Goal: Task Accomplishment & Management: Use online tool/utility

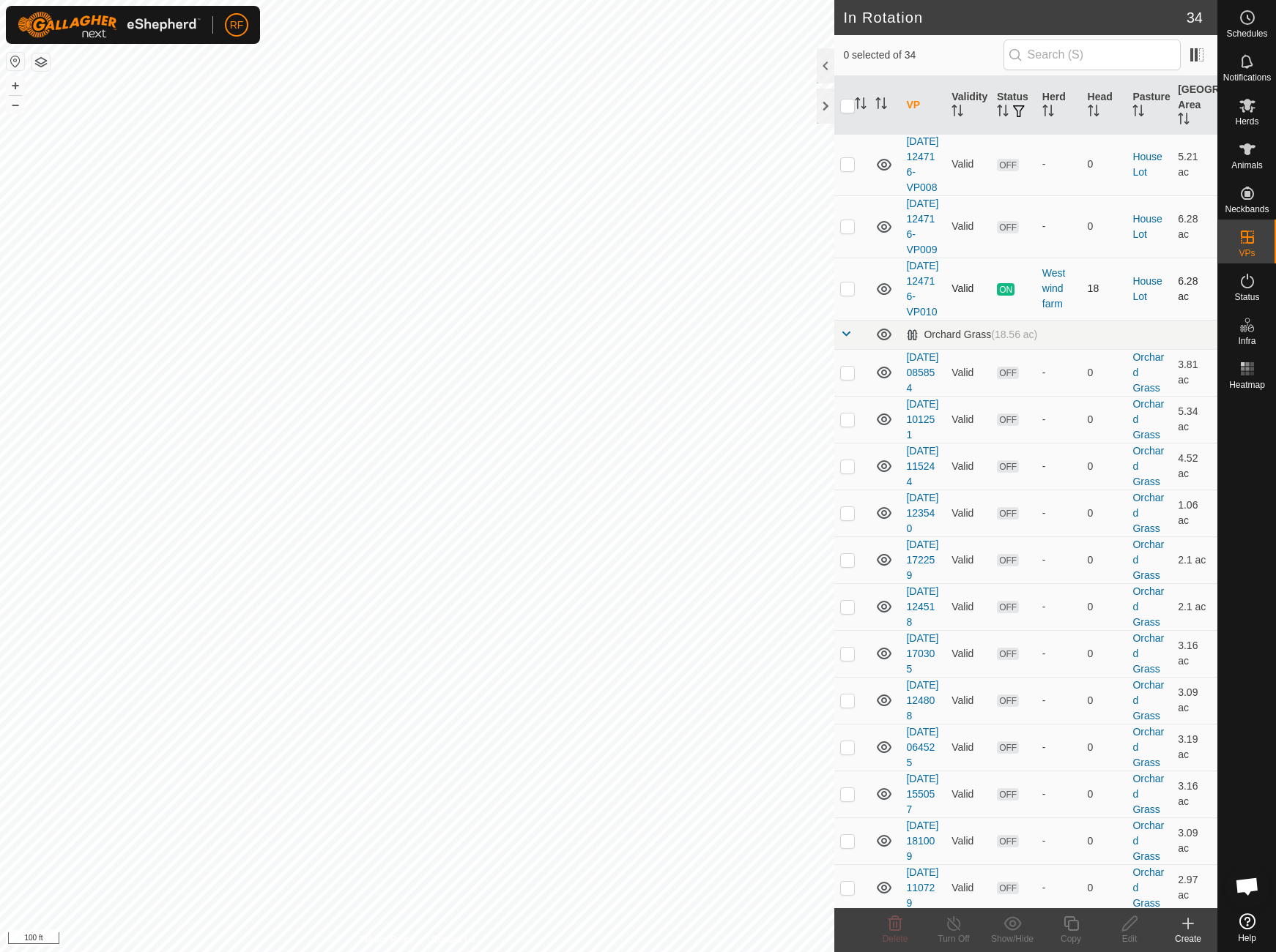
scroll to position [713, 0]
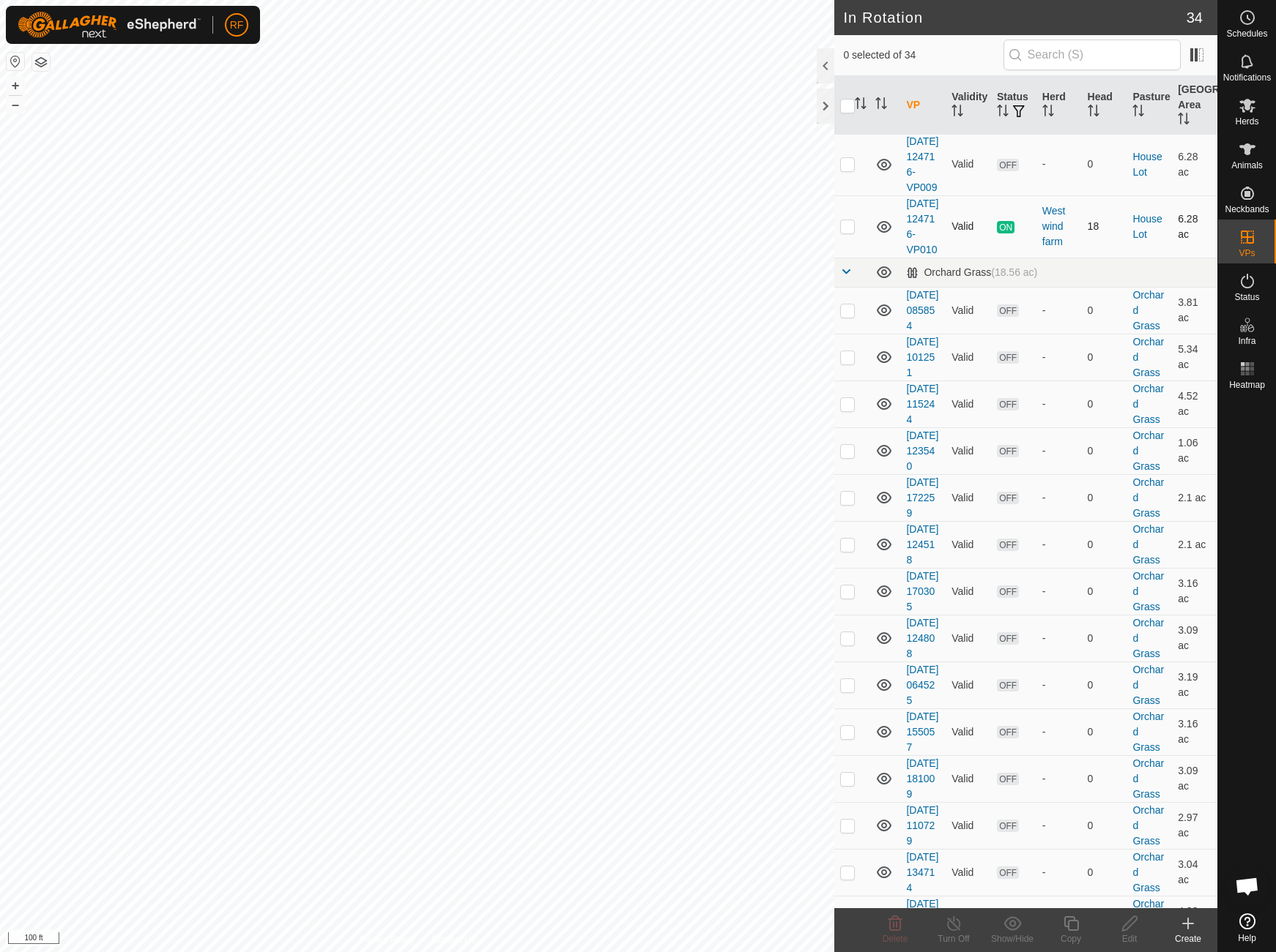
click at [851, 232] on p-checkbox at bounding box center [848, 226] width 14 height 12
checkbox input "true"
click at [1073, 920] on icon at bounding box center [1071, 924] width 14 height 14
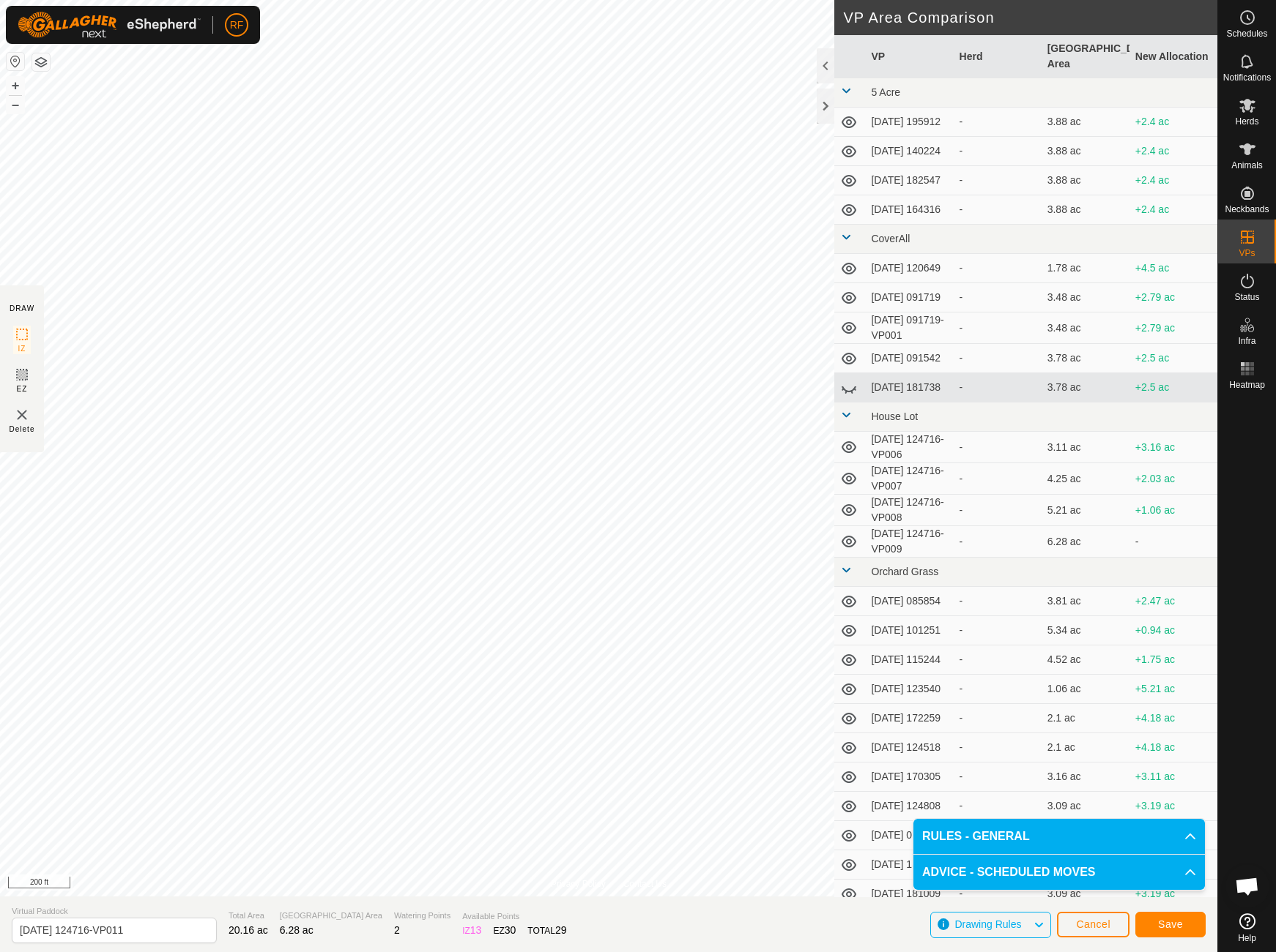
click at [1169, 925] on span "Save" at bounding box center [1170, 924] width 25 height 12
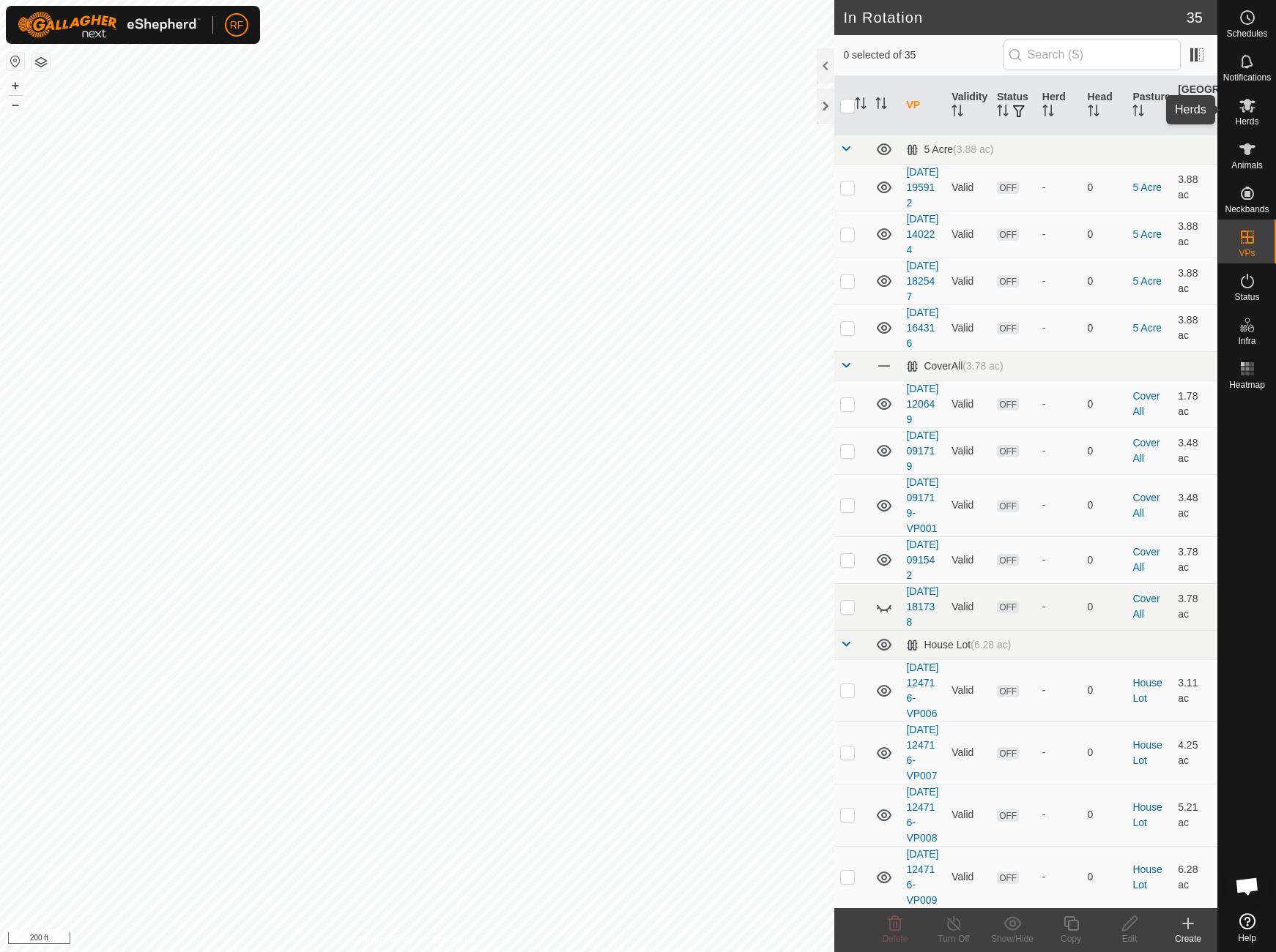
click at [1243, 109] on icon at bounding box center [1247, 105] width 17 height 17
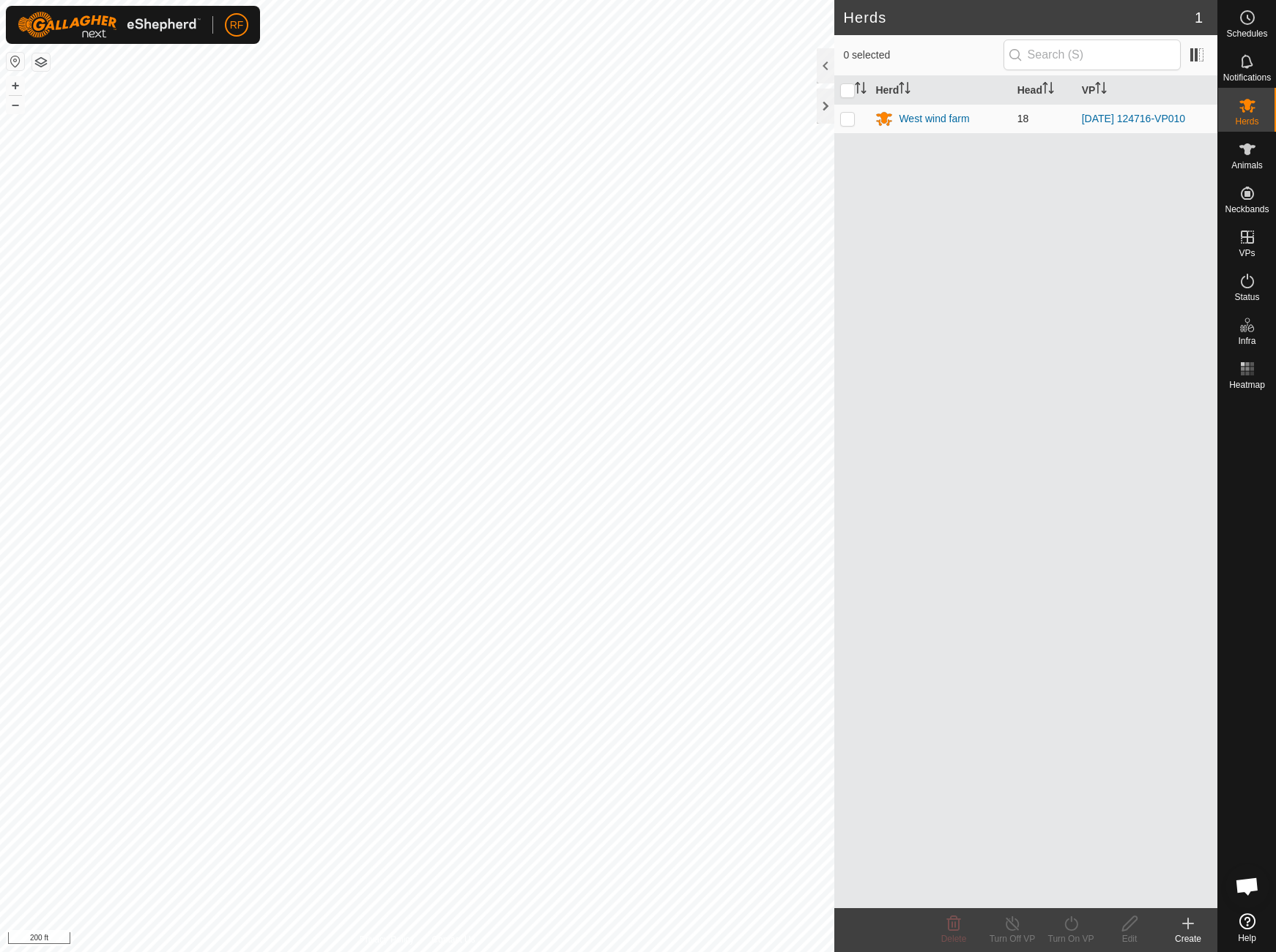
click at [840, 119] on td at bounding box center [851, 118] width 35 height 29
checkbox input "true"
click at [1069, 925] on icon at bounding box center [1071, 923] width 18 height 17
click at [1071, 887] on link "Now" at bounding box center [1114, 891] width 145 height 29
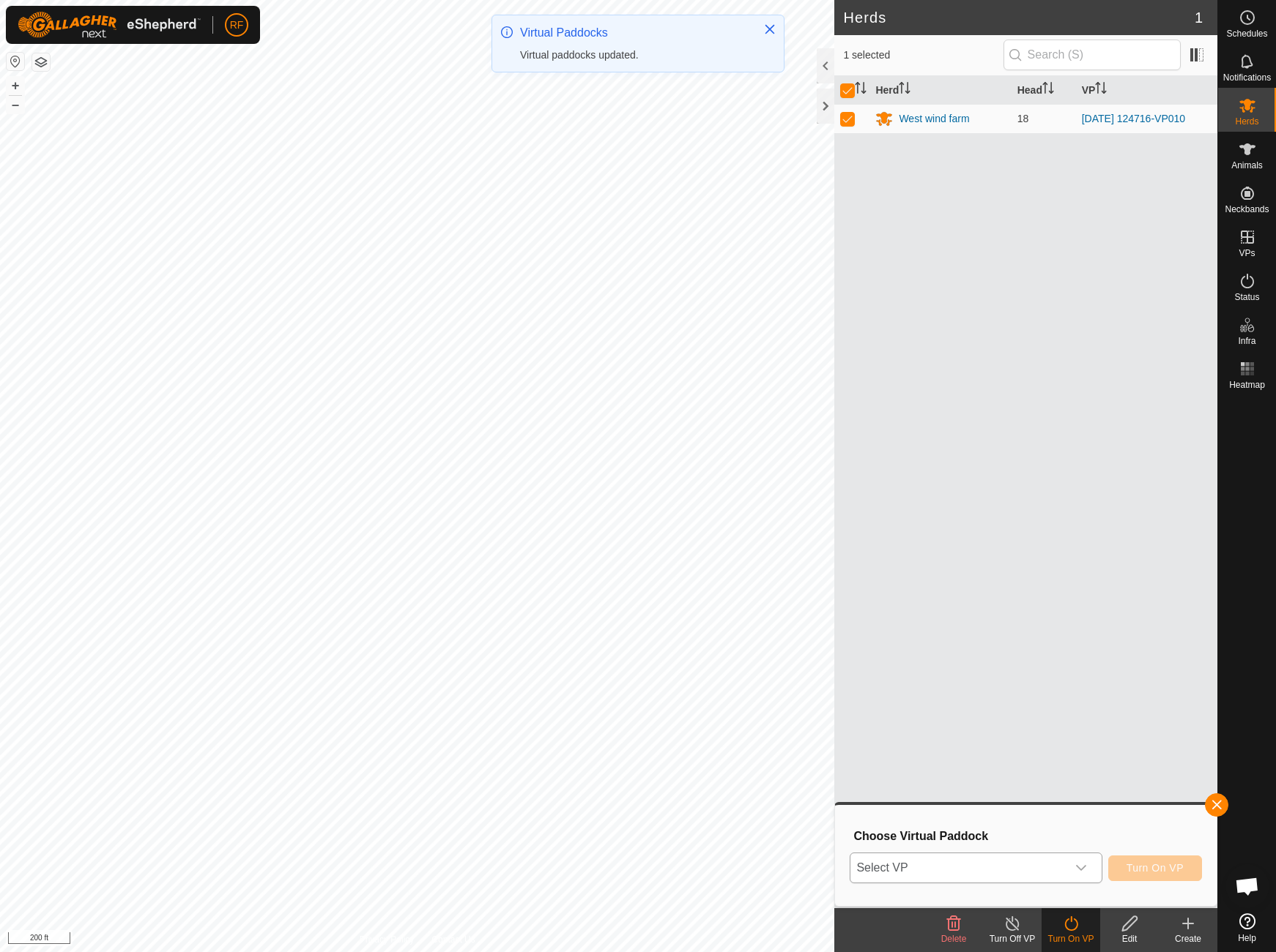
click at [1079, 870] on icon "dropdown trigger" at bounding box center [1081, 868] width 12 height 12
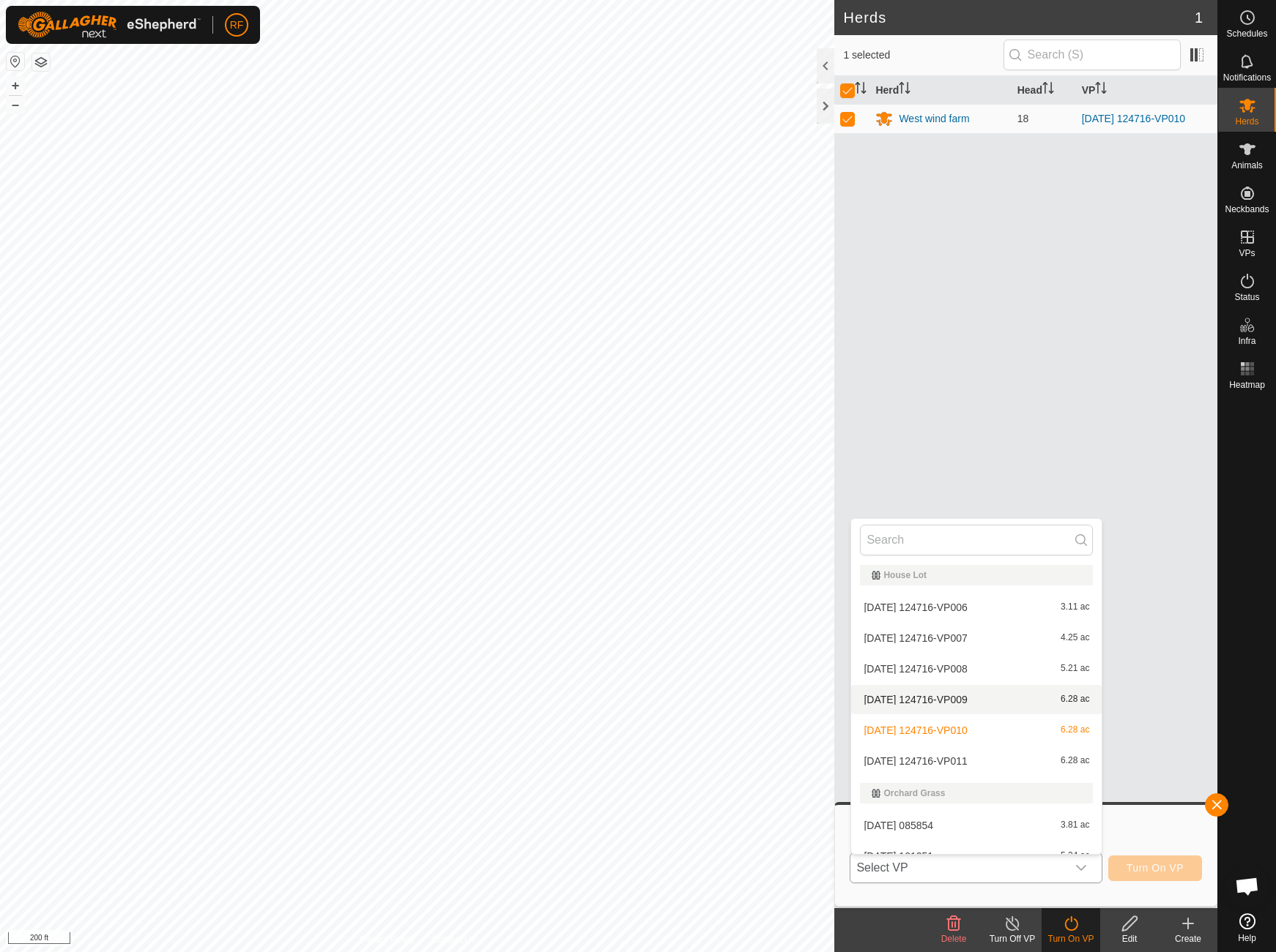
scroll to position [350, 0]
click at [952, 754] on li "[DATE] 124716-VP011 6.28 ac" at bounding box center [976, 758] width 250 height 29
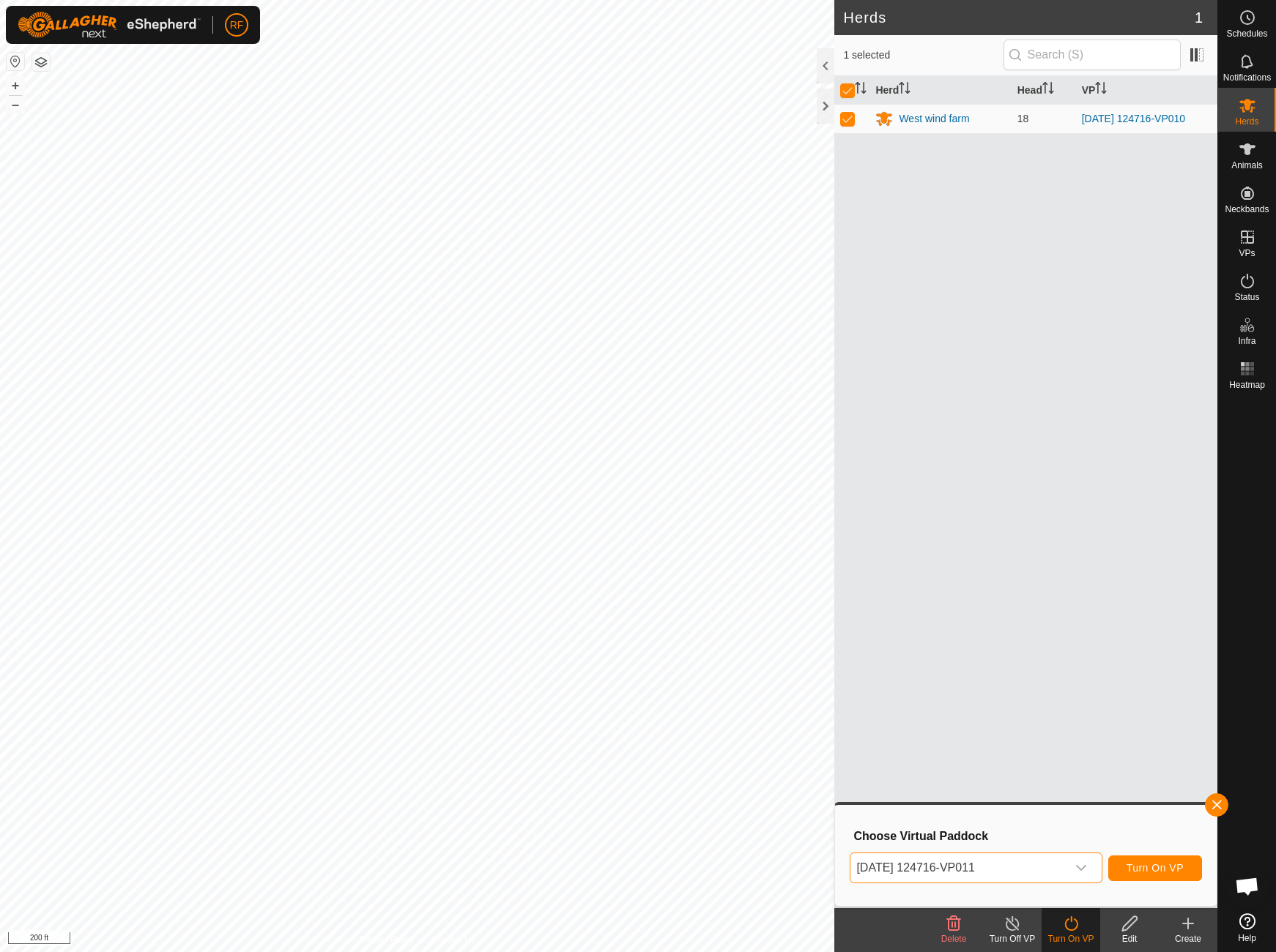
scroll to position [350, 0]
click at [1163, 871] on span "Turn On VP" at bounding box center [1155, 868] width 57 height 12
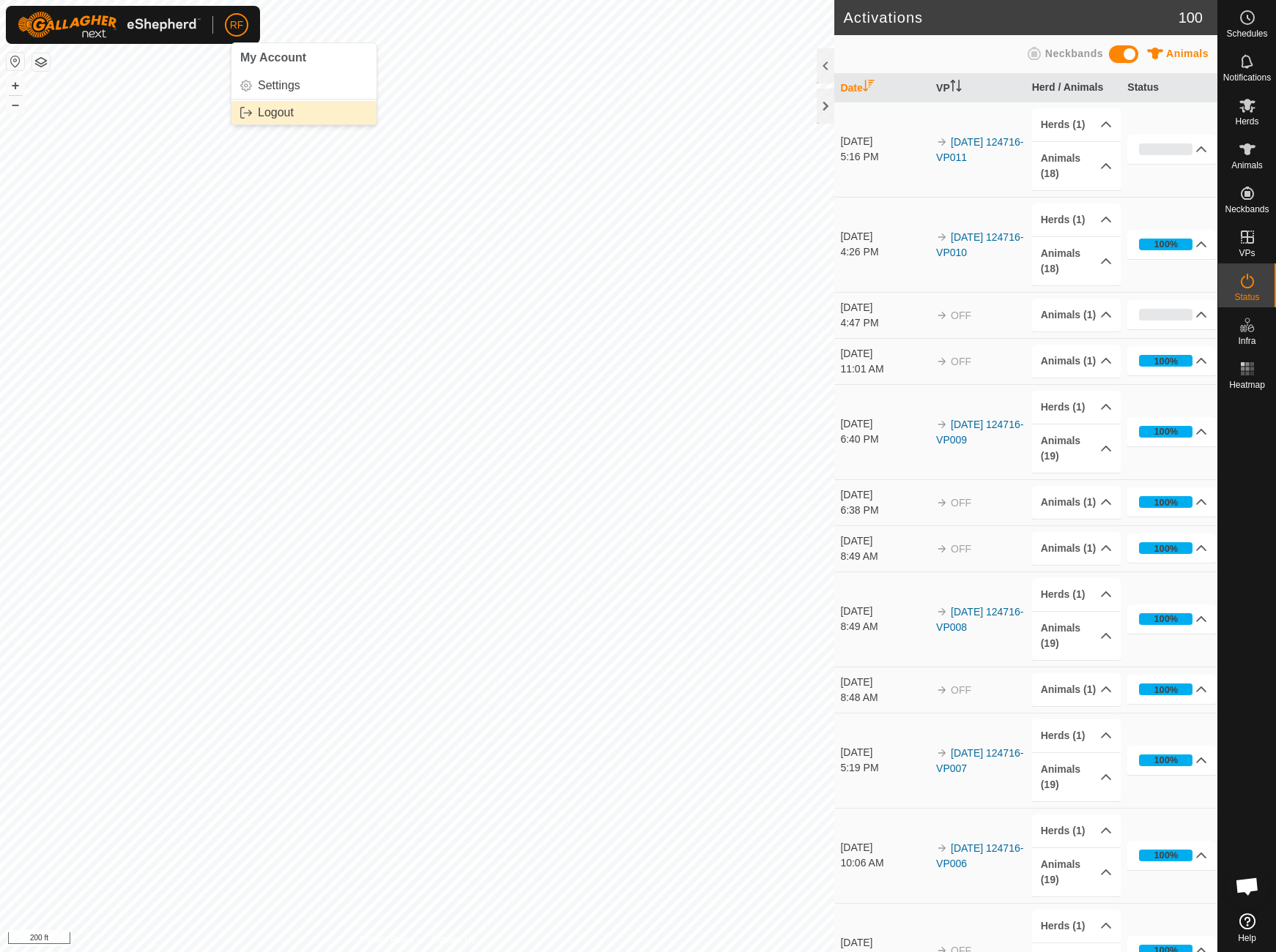
click at [268, 110] on link "Logout" at bounding box center [304, 113] width 145 height 23
